Goal: Find specific page/section

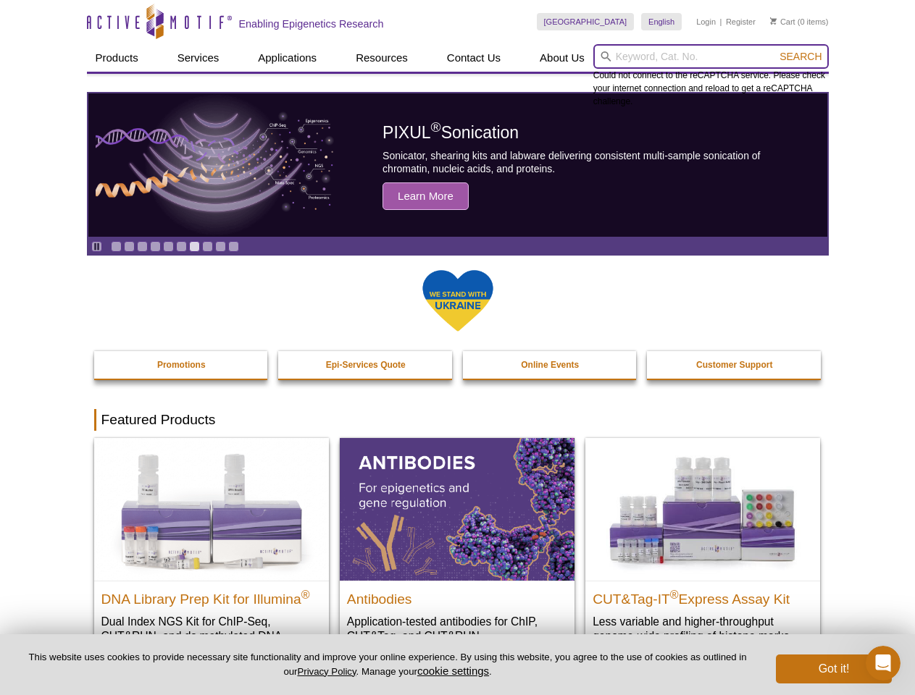
click at [711, 56] on input "search" at bounding box center [710, 56] width 235 height 25
click at [800, 56] on span "Search" at bounding box center [800, 57] width 42 height 12
click at [96, 246] on icon "Pause" at bounding box center [96, 246] width 9 height 9
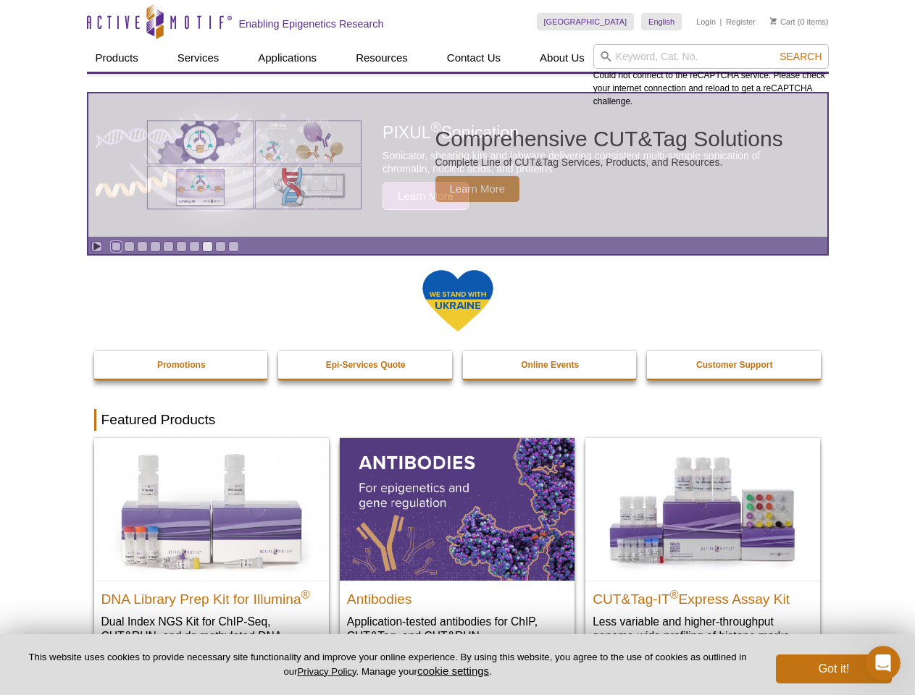
click at [116, 246] on link "Go to slide 1" at bounding box center [116, 246] width 11 height 11
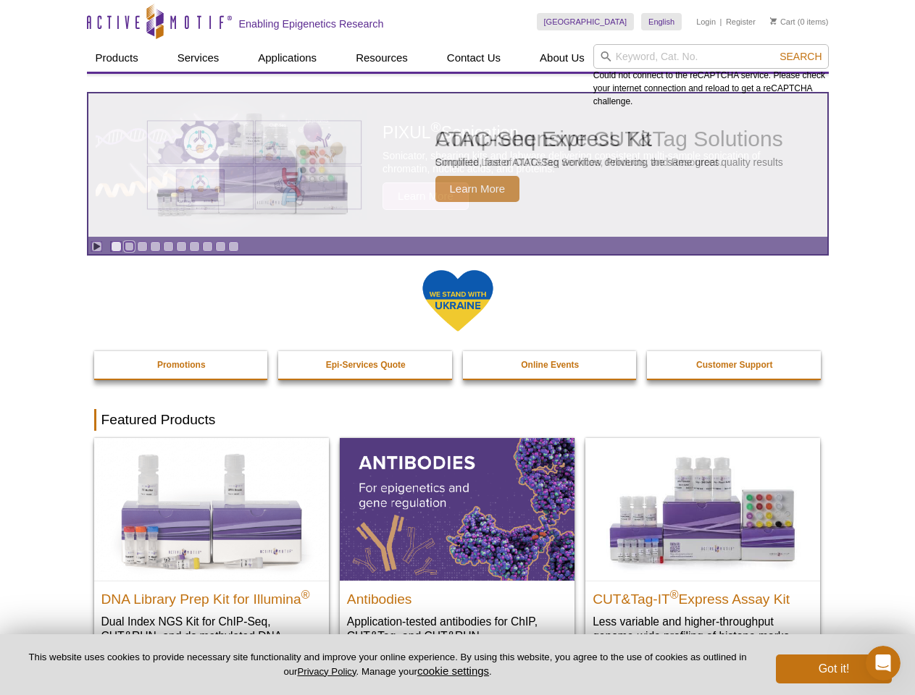
click at [129, 246] on link "Go to slide 2" at bounding box center [129, 246] width 11 height 11
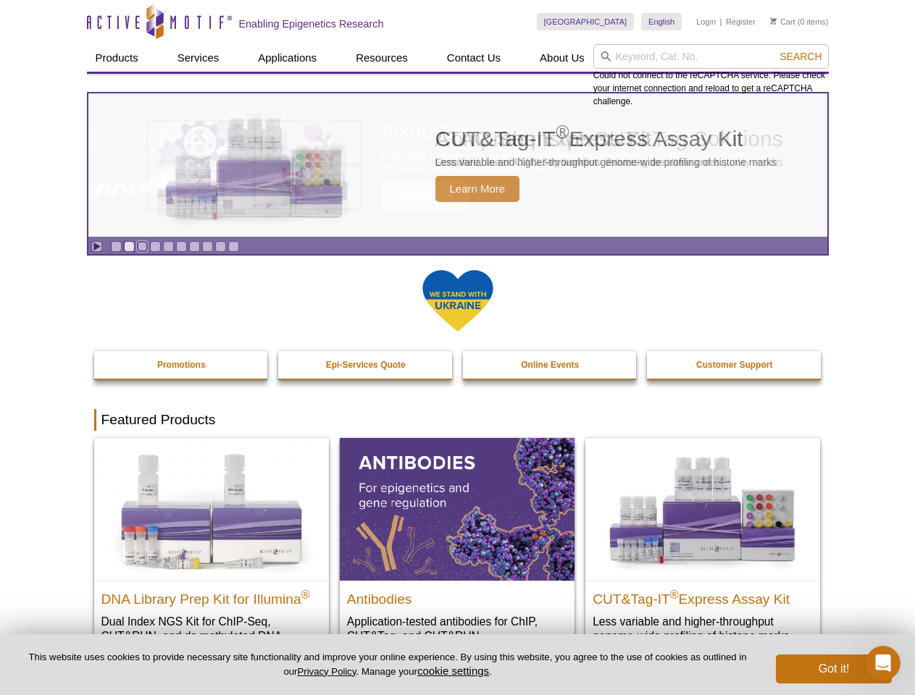
click at [142, 246] on link "Go to slide 3" at bounding box center [142, 246] width 11 height 11
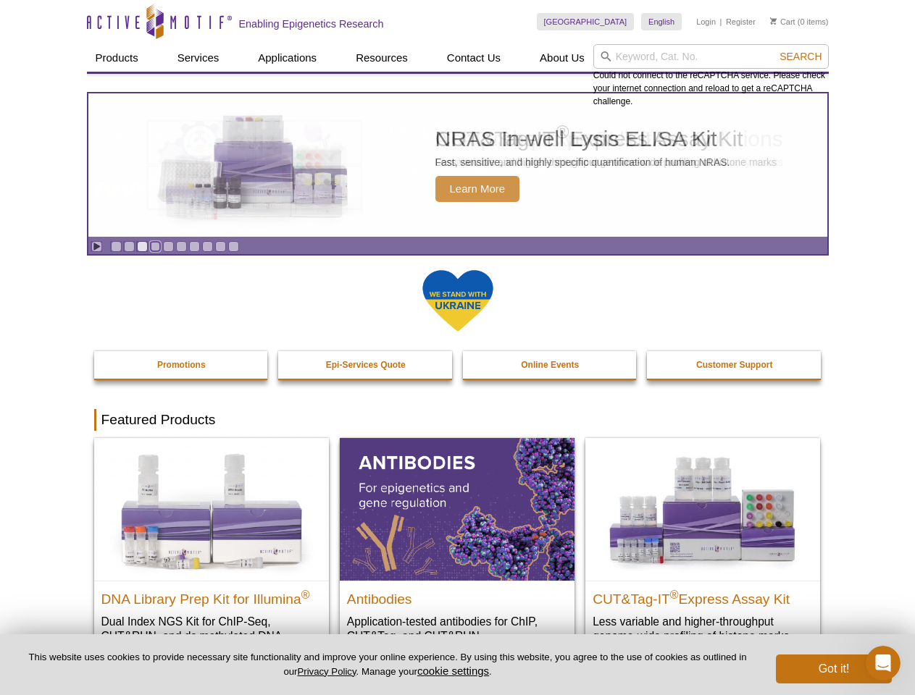
click at [155, 246] on link "Go to slide 4" at bounding box center [155, 246] width 11 height 11
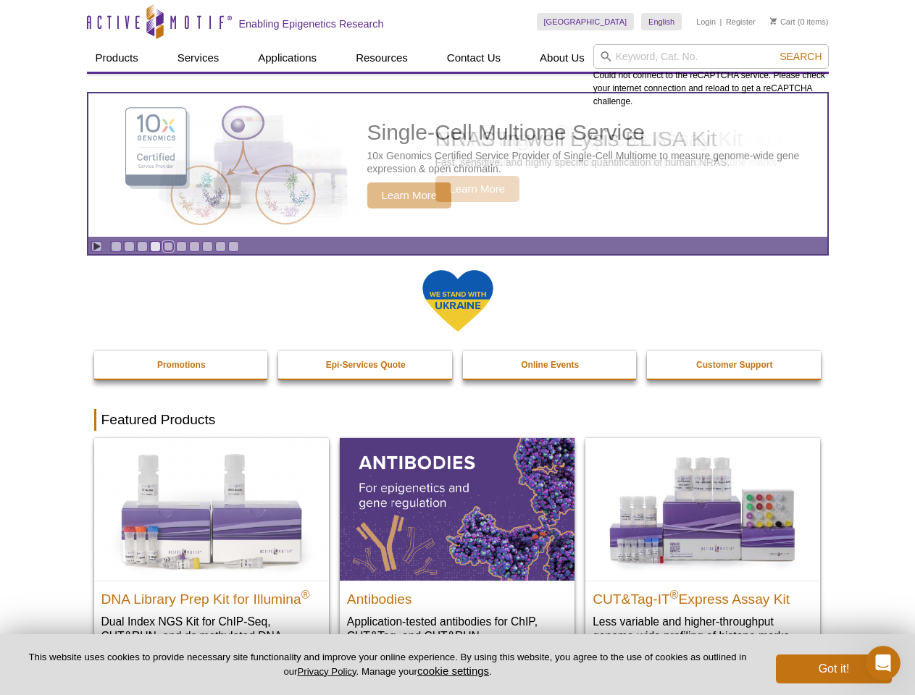
click at [168, 246] on link "Go to slide 5" at bounding box center [168, 246] width 11 height 11
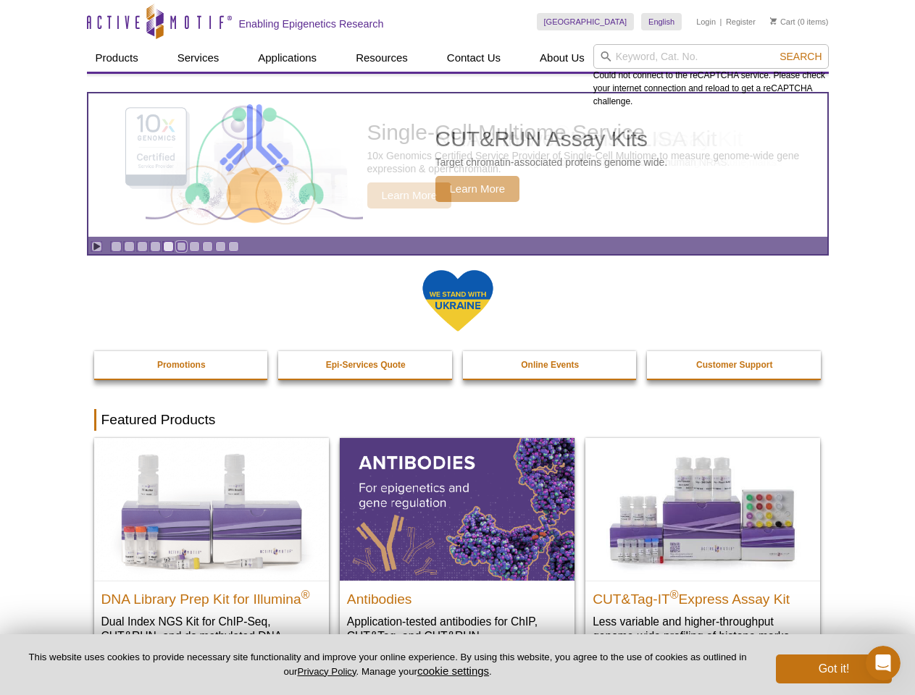
click at [181, 246] on link "Go to slide 6" at bounding box center [181, 246] width 11 height 11
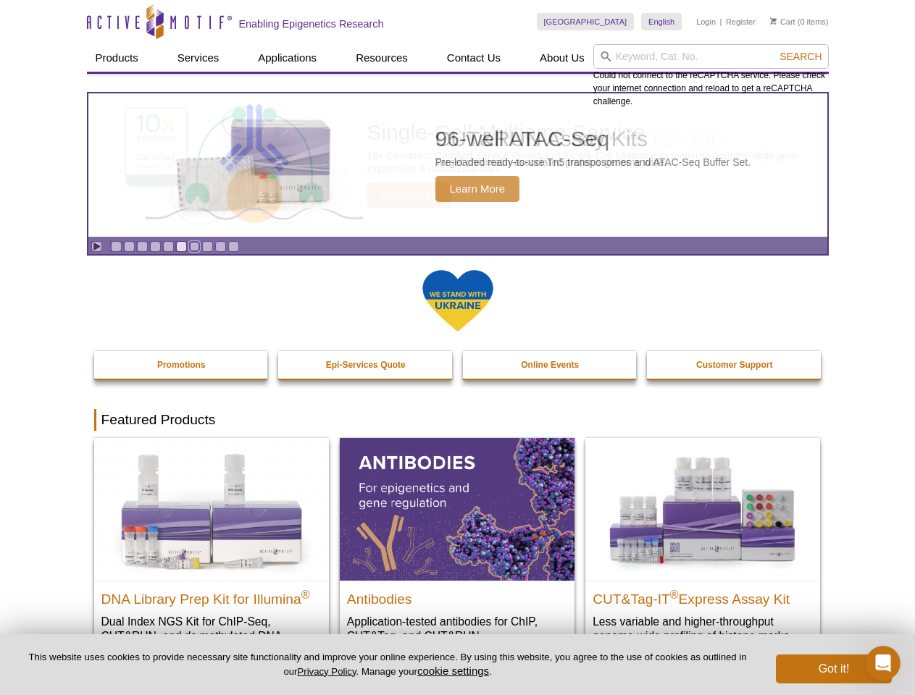
click at [194, 246] on link "Go to slide 7" at bounding box center [194, 246] width 11 height 11
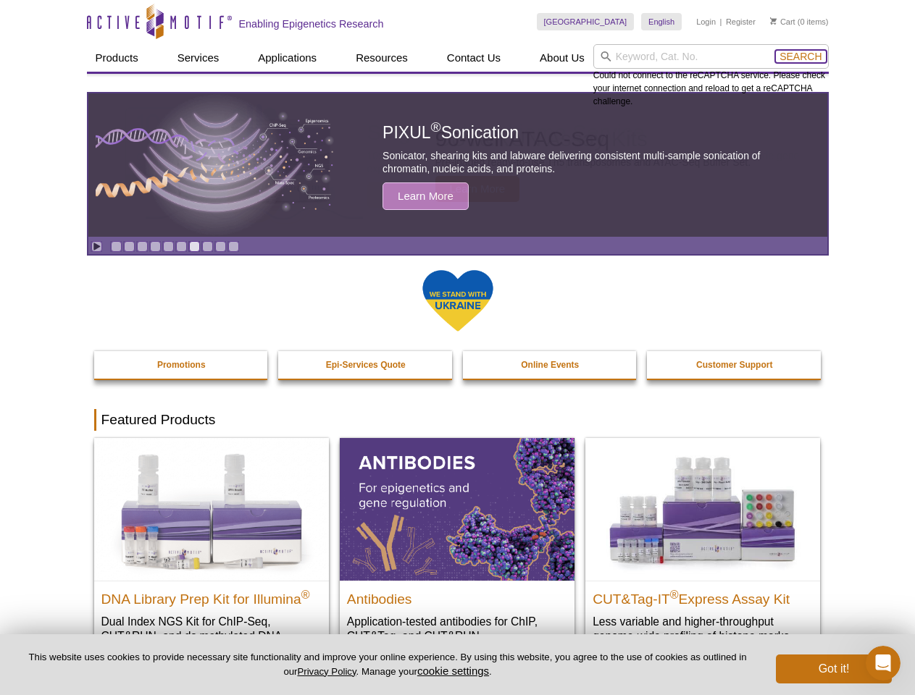
click at [800, 56] on span "Search" at bounding box center [800, 57] width 42 height 12
